Goal: Navigation & Orientation: Understand site structure

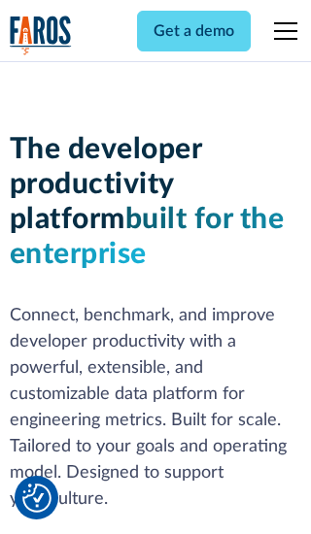
scroll to position [293, 0]
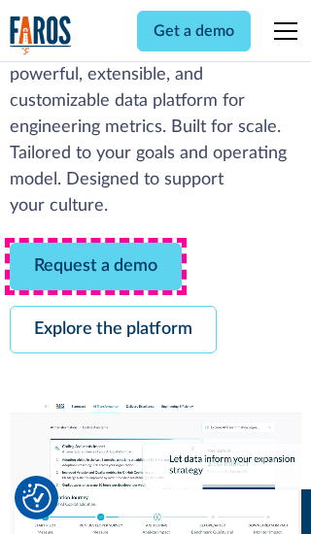
click at [95, 266] on link "Request a demo" at bounding box center [96, 267] width 172 height 48
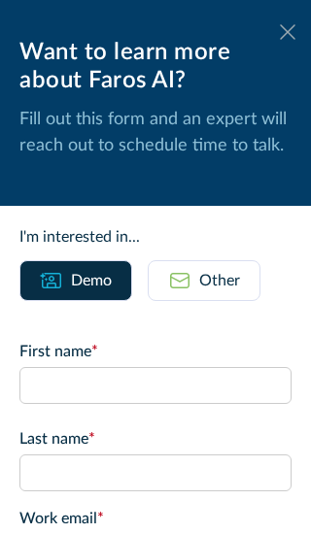
click at [287, 32] on icon at bounding box center [288, 31] width 16 height 15
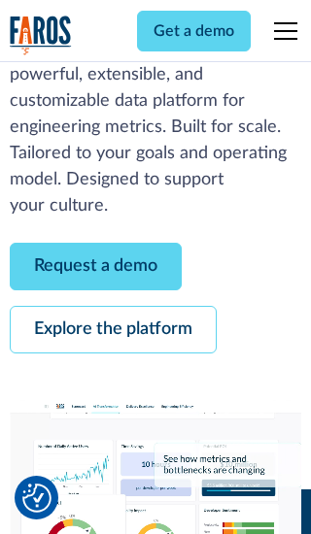
scroll to position [356, 0]
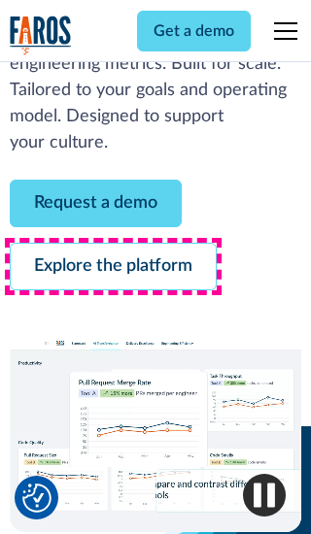
click at [113, 266] on link "Explore the platform" at bounding box center [113, 267] width 207 height 48
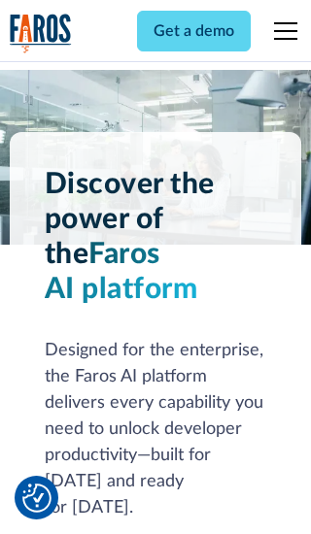
scroll to position [14589, 0]
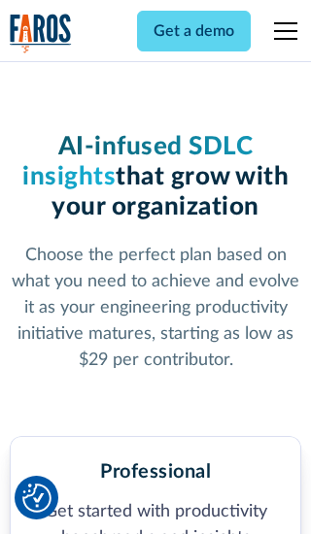
scroll to position [3016, 0]
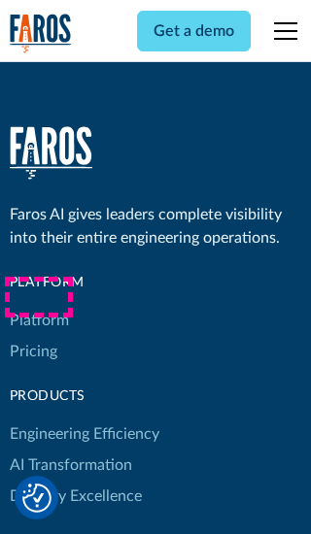
click at [38, 305] on link "Platform" at bounding box center [39, 320] width 59 height 31
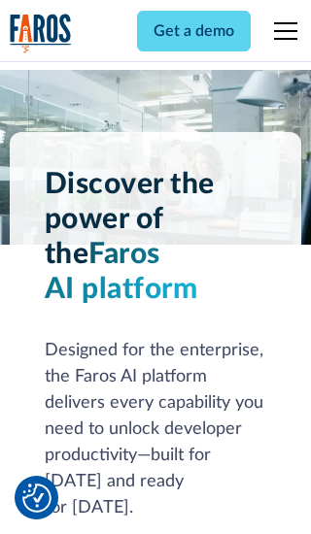
scroll to position [15212, 0]
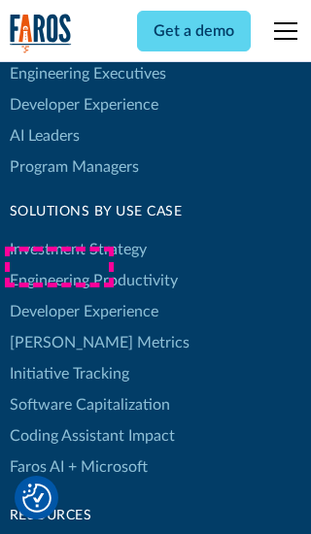
click at [58, 327] on link "[PERSON_NAME] Metrics" at bounding box center [100, 342] width 180 height 31
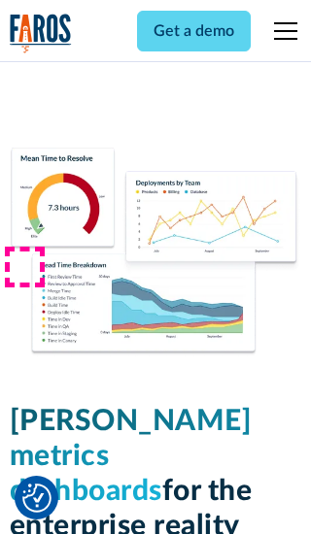
scroll to position [8508, 0]
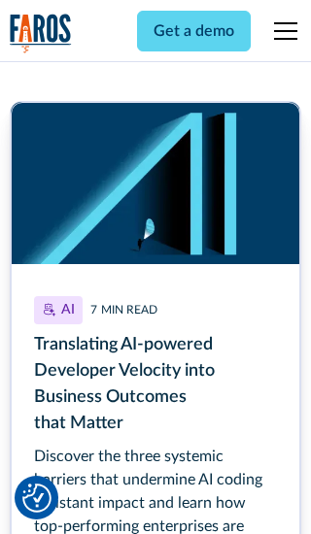
scroll to position [8780, 0]
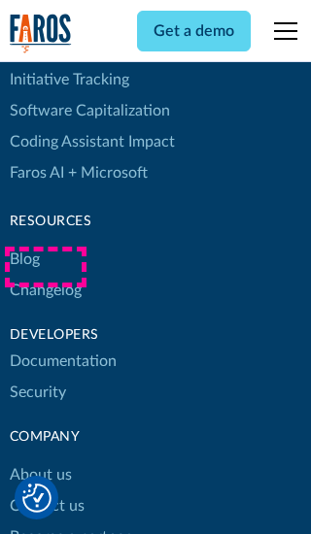
click at [45, 275] on link "Changelog" at bounding box center [46, 290] width 72 height 31
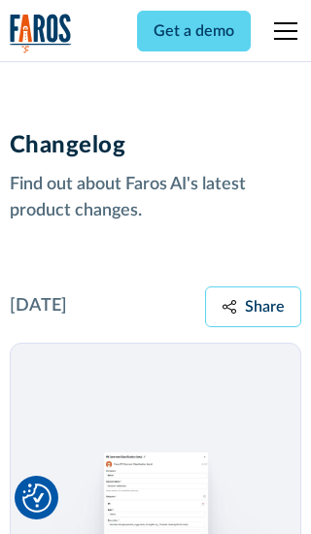
scroll to position [23455, 0]
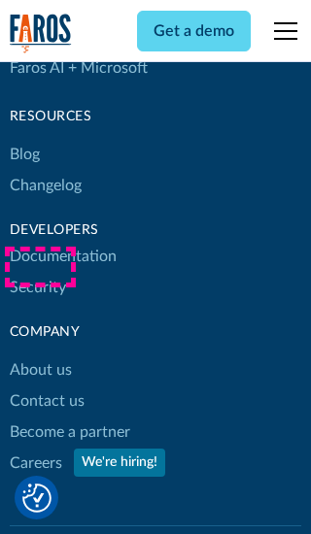
click at [40, 354] on link "About us" at bounding box center [41, 369] width 62 height 31
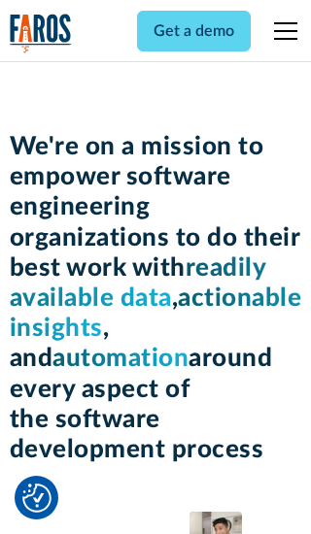
scroll to position [6702, 0]
